Goal: Navigation & Orientation: Find specific page/section

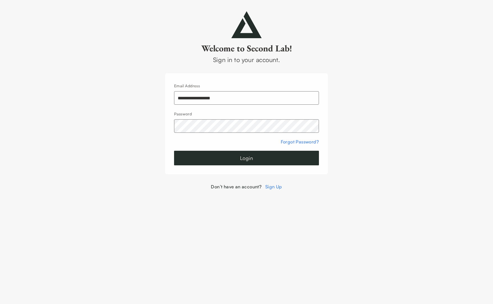
click at [245, 97] on input "**********" at bounding box center [246, 97] width 145 height 13
click at [255, 96] on input "**********" at bounding box center [246, 97] width 145 height 13
click at [189, 99] on input "**********" at bounding box center [246, 97] width 145 height 13
click at [174, 151] on button "Login" at bounding box center [246, 158] width 145 height 15
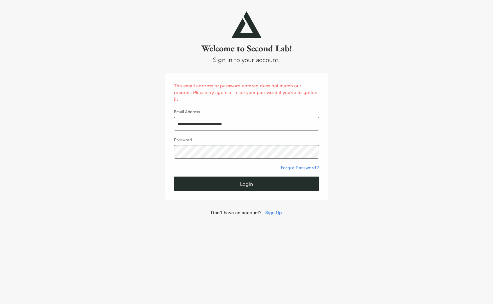
drag, startPoint x: 209, startPoint y: 125, endPoint x: 202, endPoint y: 125, distance: 7.0
click at [202, 125] on input "**********" at bounding box center [246, 123] width 145 height 13
click at [174, 177] on button "Login" at bounding box center [246, 184] width 145 height 15
drag, startPoint x: 202, startPoint y: 125, endPoint x: 189, endPoint y: 127, distance: 12.6
click at [189, 127] on input "**********" at bounding box center [246, 123] width 145 height 13
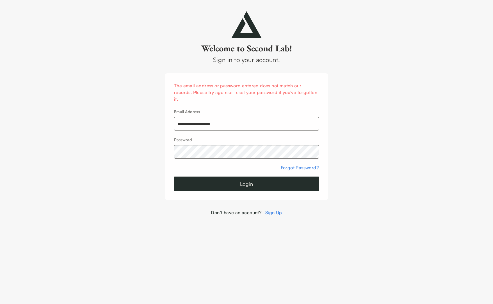
type input "**********"
click at [174, 177] on button "Login" at bounding box center [246, 184] width 145 height 15
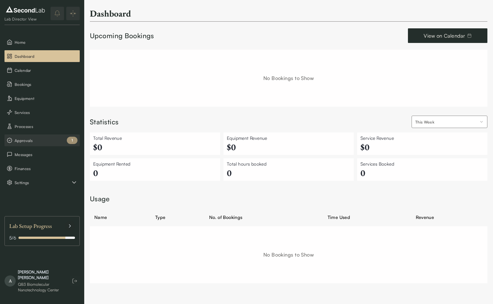
click at [33, 141] on span "Approvals" at bounding box center [46, 141] width 63 height 6
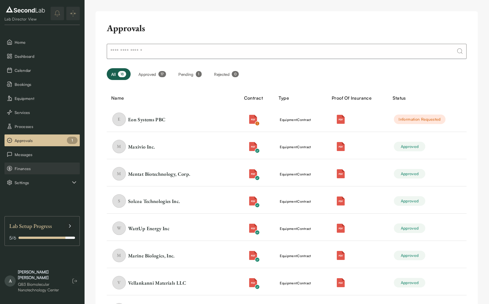
click at [31, 170] on span "Finances" at bounding box center [46, 169] width 63 height 6
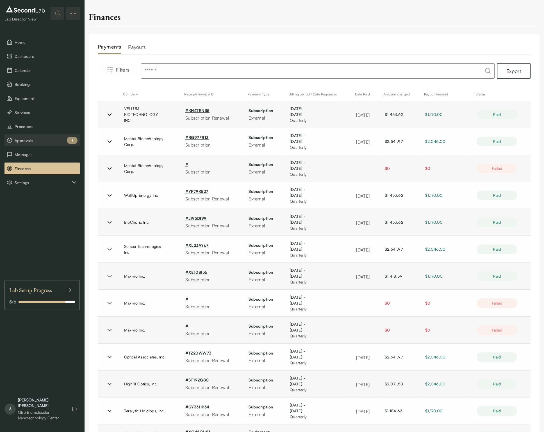
click at [43, 141] on span "Approvals" at bounding box center [46, 141] width 63 height 6
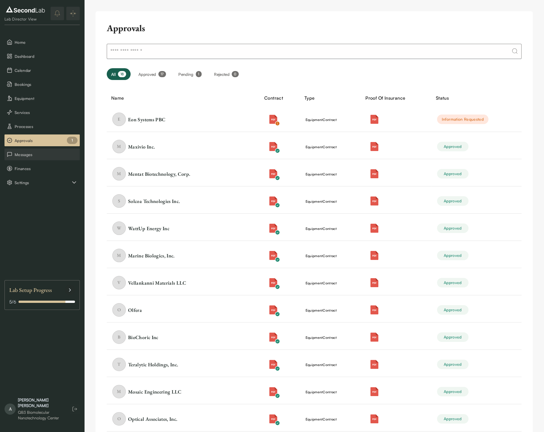
click at [36, 154] on span "Messages" at bounding box center [46, 155] width 63 height 6
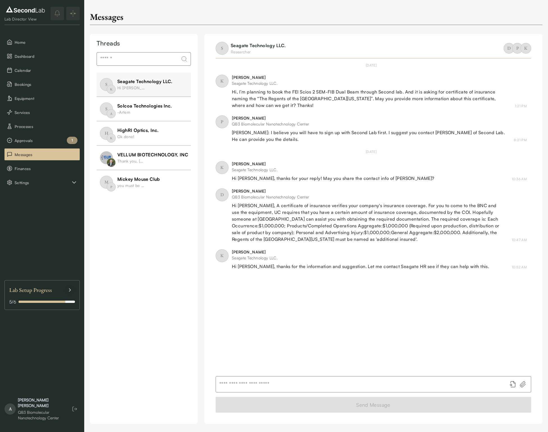
click at [170, 179] on div "M P Mickey Mouse Club you must be nuts! [DATE]" at bounding box center [153, 182] width 112 height 24
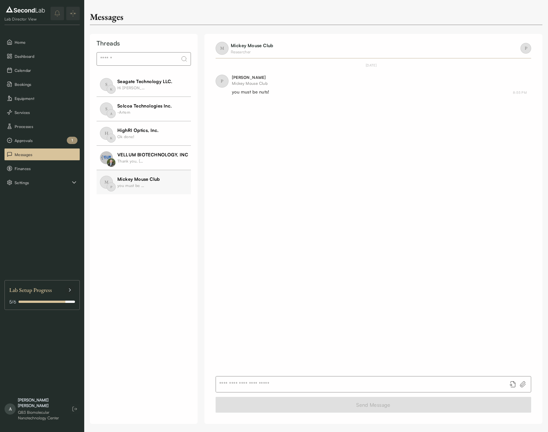
click at [193, 182] on div "[DATE]" at bounding box center [199, 182] width 12 height 6
click at [137, 76] on div "S K Seagate Technology LLC. Hi [PERSON_NAME], thanks for the information and su…" at bounding box center [153, 84] width 112 height 24
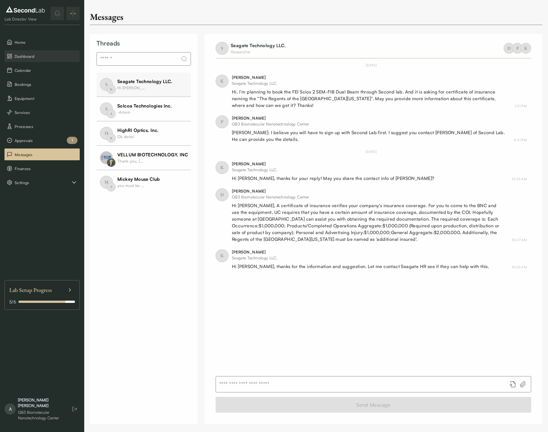
click at [40, 55] on span "Dashboard" at bounding box center [46, 56] width 63 height 6
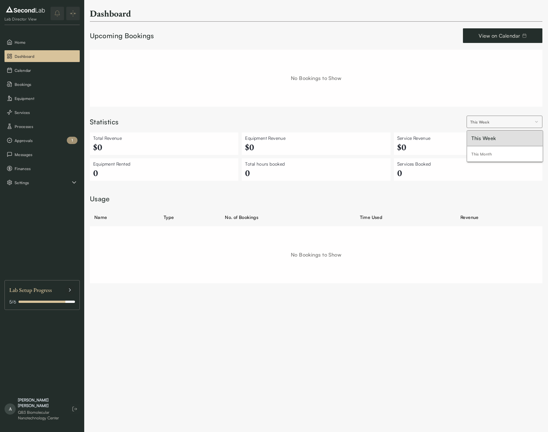
click at [487, 119] on html "SKIP TO CONTENT Lab Director View Home Dashboard Calendar Bookings Equipment Se…" at bounding box center [274, 147] width 548 height 294
click at [38, 69] on span "Calendar" at bounding box center [46, 70] width 63 height 6
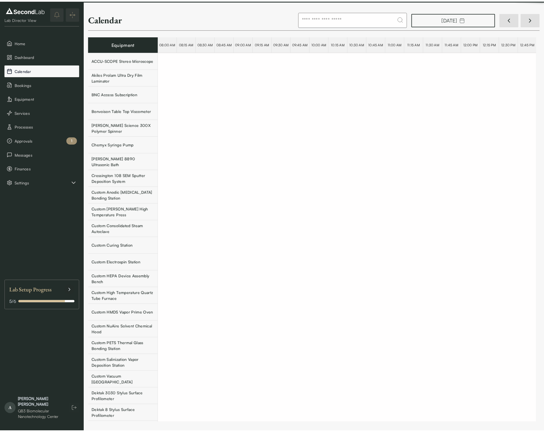
scroll to position [0, 18991]
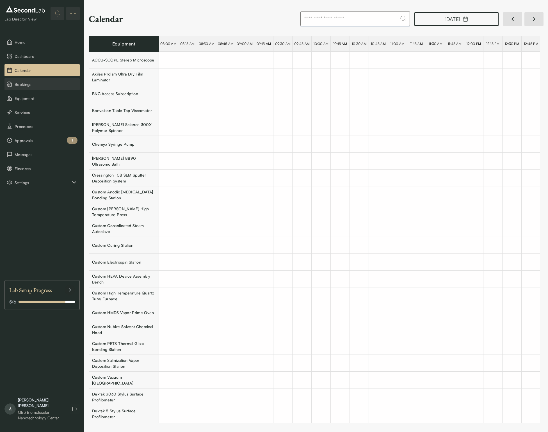
click at [31, 86] on span "Bookings" at bounding box center [46, 84] width 63 height 6
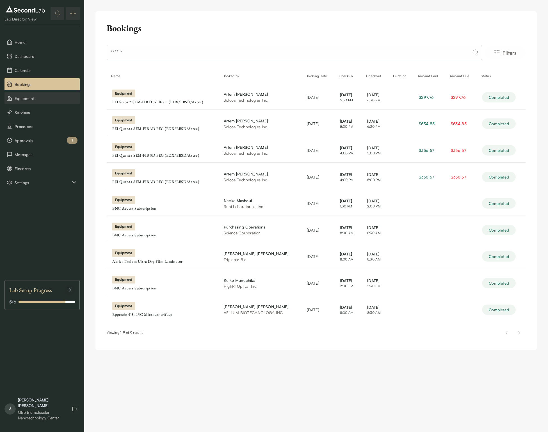
click at [46, 101] on button "Equipment" at bounding box center [41, 98] width 75 height 12
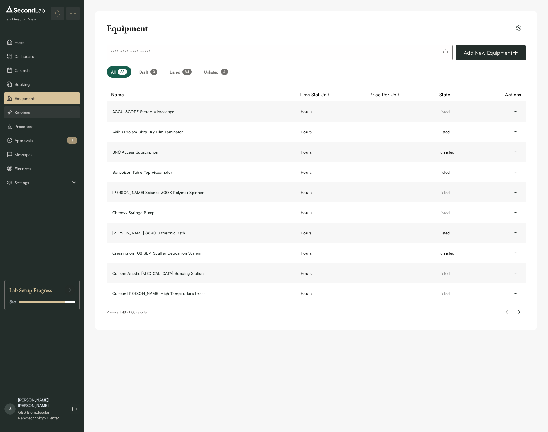
click at [38, 114] on span "Services" at bounding box center [46, 112] width 63 height 6
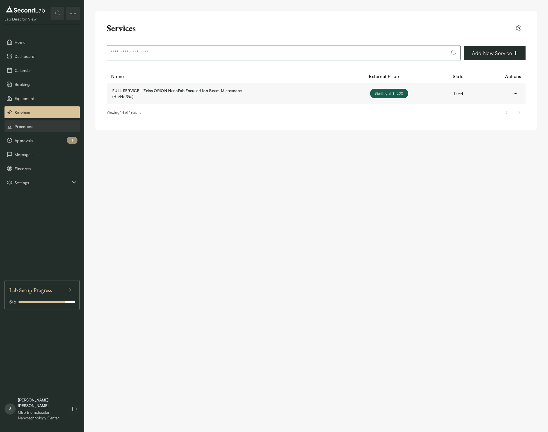
click at [31, 126] on span "Processes" at bounding box center [46, 126] width 63 height 6
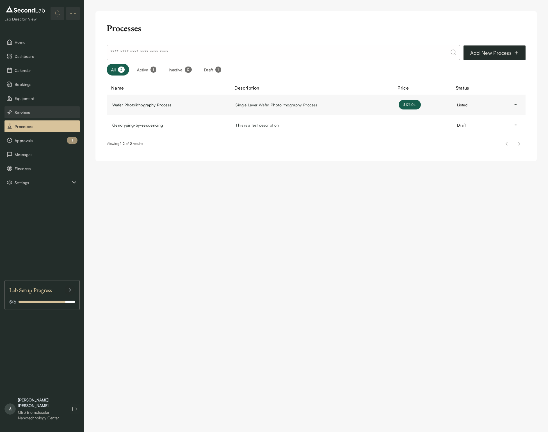
click at [32, 116] on button "Services" at bounding box center [41, 112] width 75 height 12
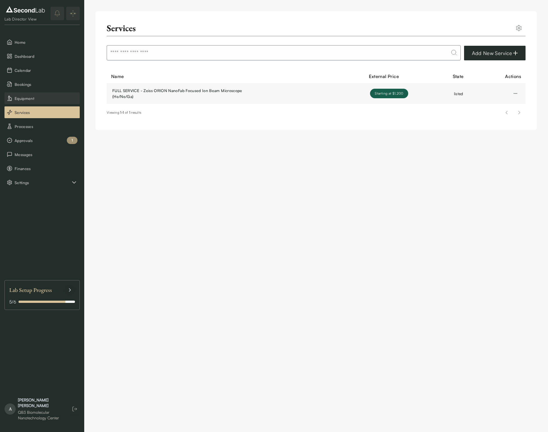
click at [35, 100] on span "Equipment" at bounding box center [46, 98] width 63 height 6
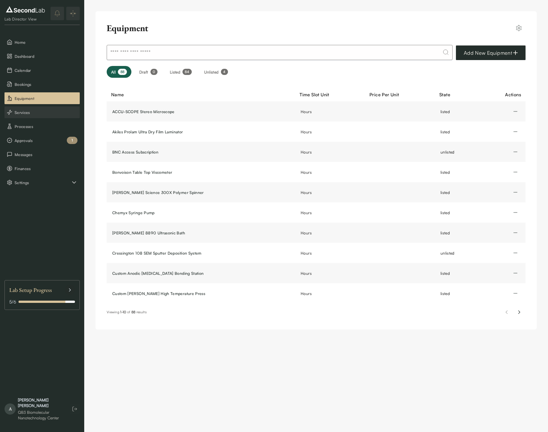
click at [35, 111] on span "Services" at bounding box center [46, 112] width 63 height 6
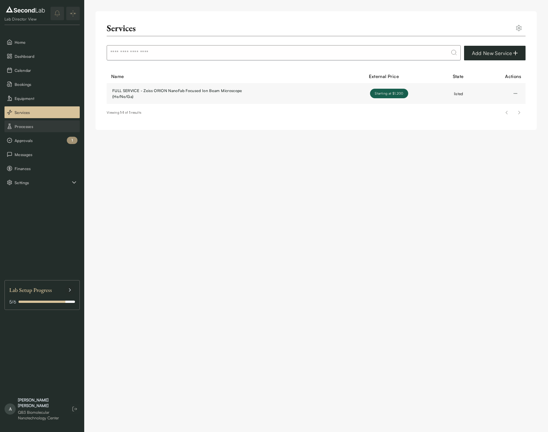
click at [26, 125] on span "Processes" at bounding box center [46, 126] width 63 height 6
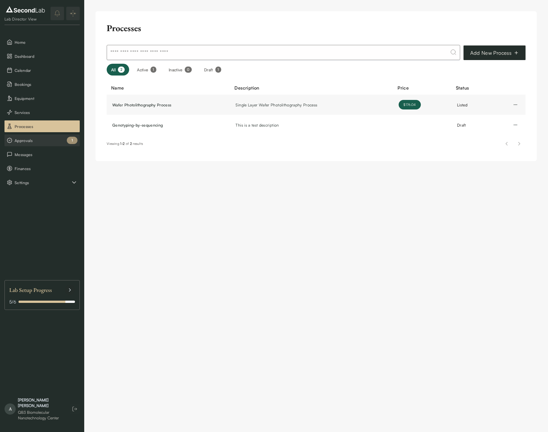
click at [25, 136] on button "Approvals 1" at bounding box center [41, 140] width 75 height 12
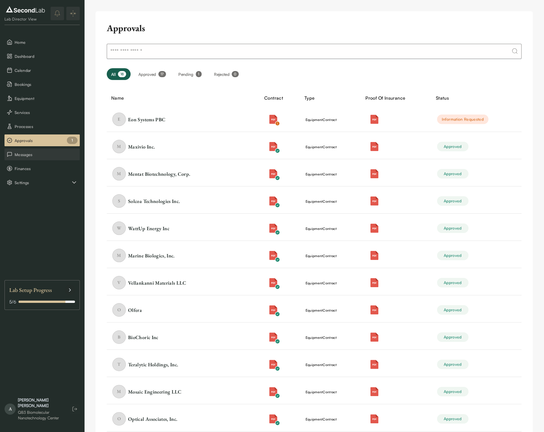
click at [34, 157] on span "Messages" at bounding box center [46, 155] width 63 height 6
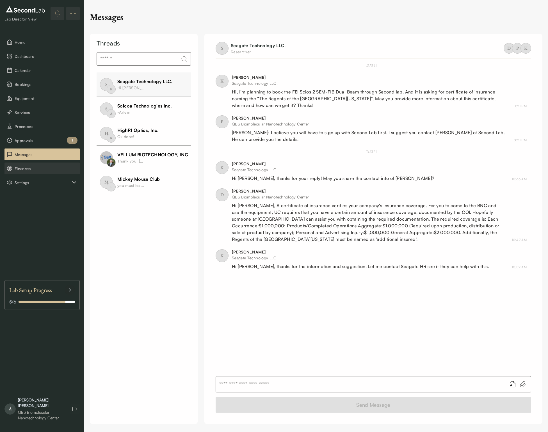
click at [30, 170] on span "Finances" at bounding box center [46, 169] width 63 height 6
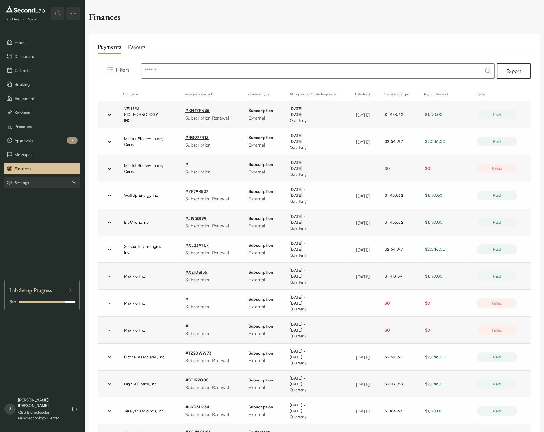
click at [28, 182] on span "Settings" at bounding box center [43, 183] width 56 height 6
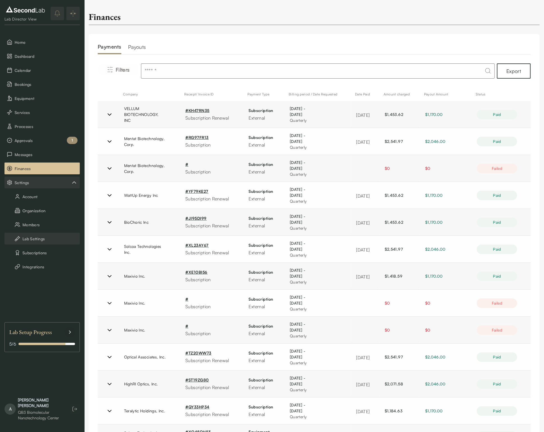
click at [42, 236] on button "Lab Settings" at bounding box center [41, 239] width 75 height 12
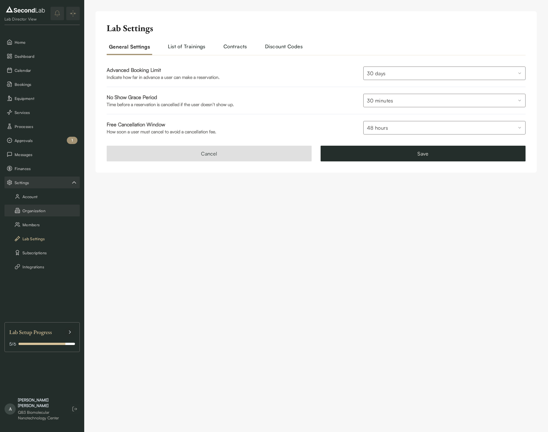
click at [49, 211] on button "Organization" at bounding box center [41, 211] width 75 height 12
